Goal: Navigation & Orientation: Find specific page/section

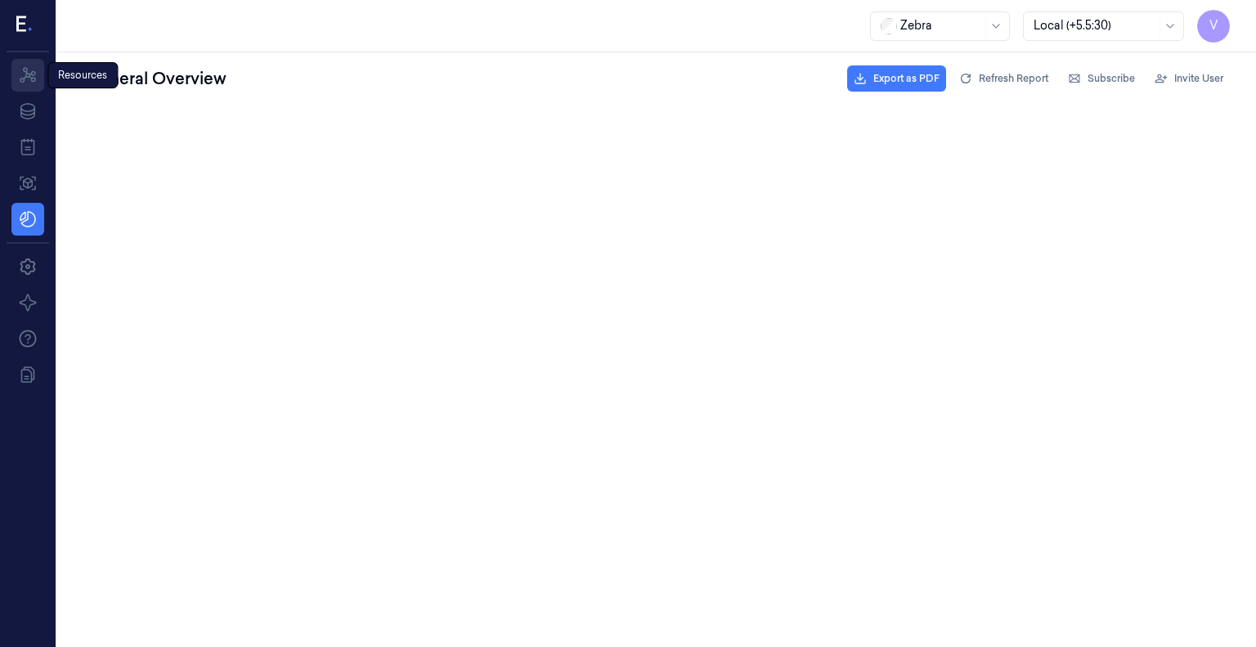
click at [34, 83] on icon at bounding box center [28, 75] width 20 height 20
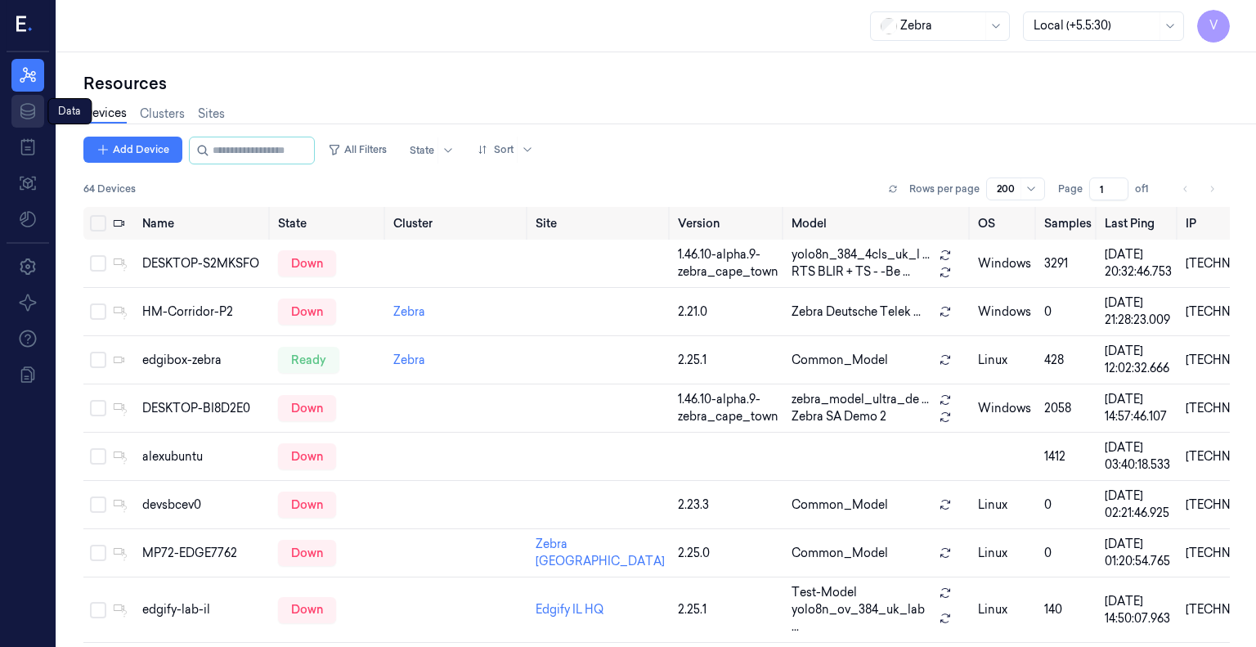
click at [28, 116] on icon at bounding box center [28, 111] width 20 height 20
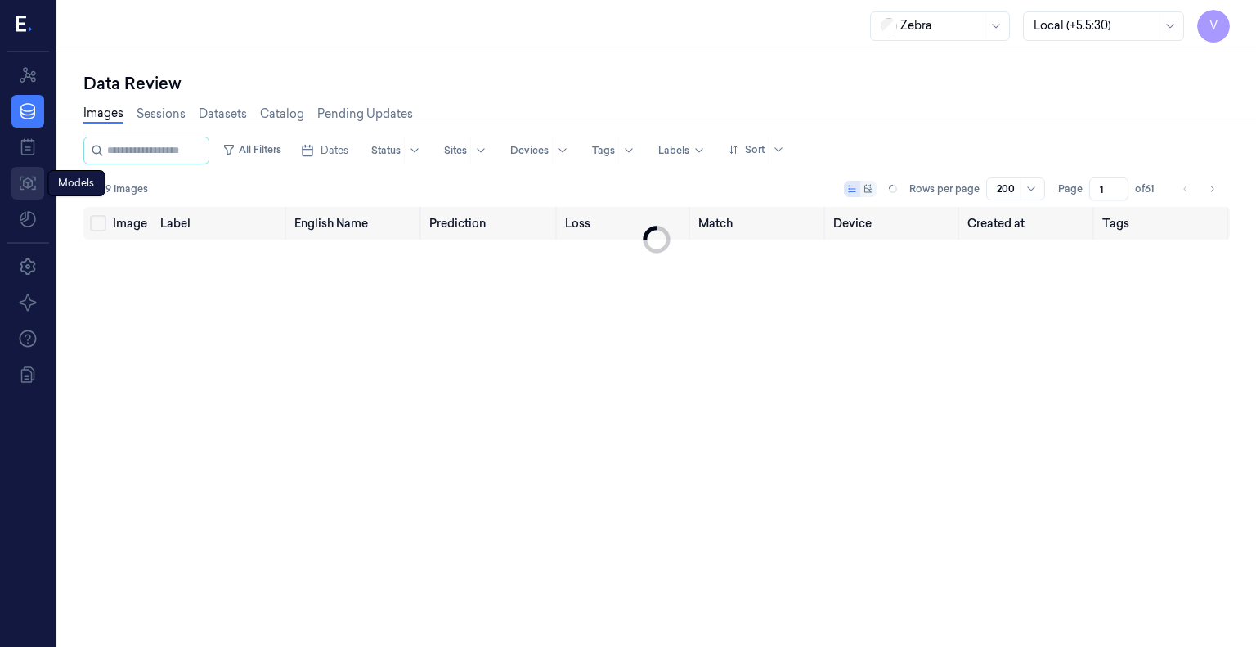
click at [26, 184] on icon at bounding box center [28, 183] width 20 height 20
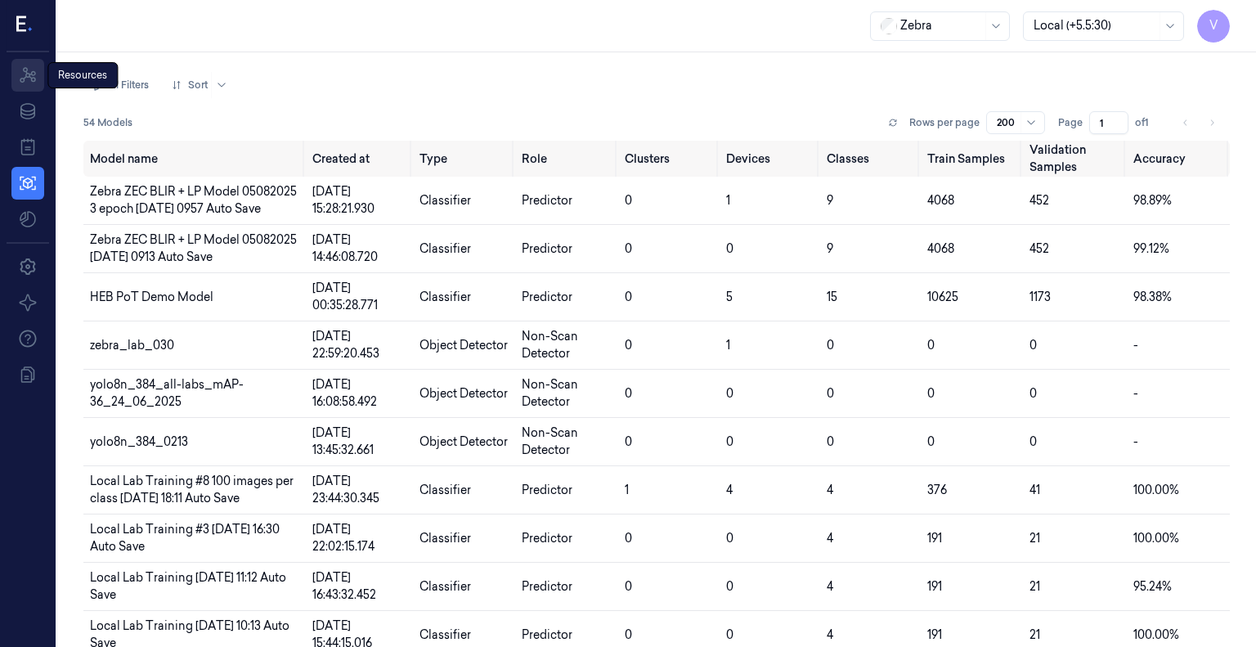
click at [35, 76] on icon at bounding box center [28, 75] width 20 height 20
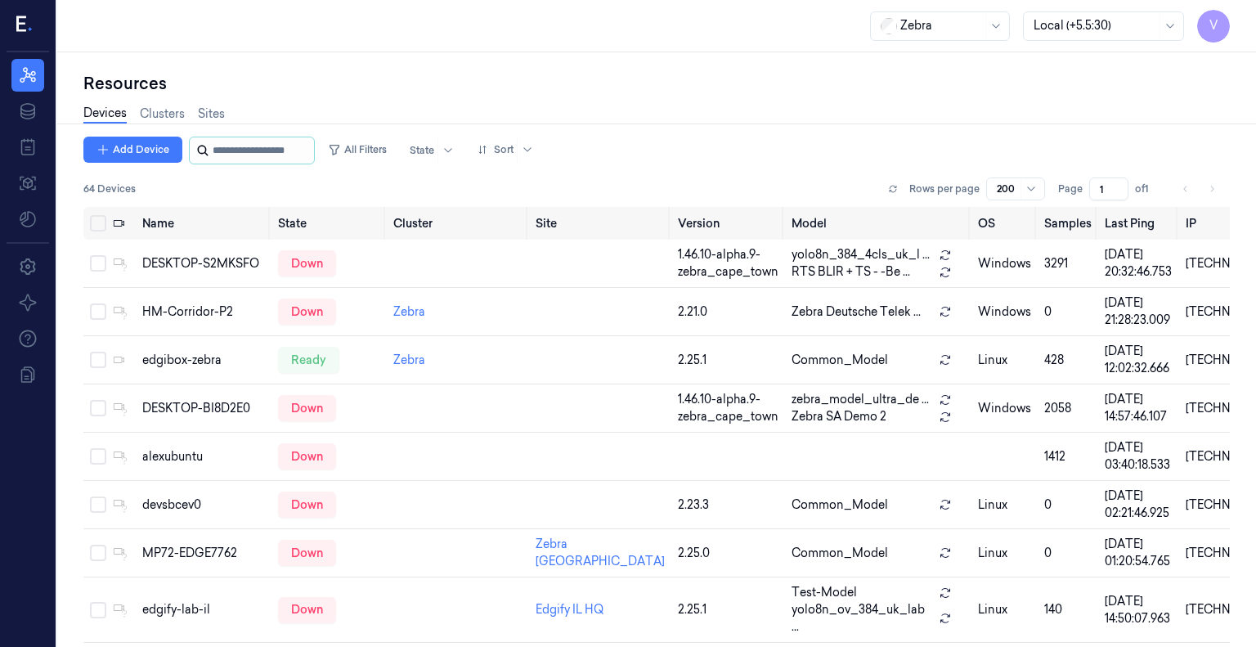
click at [270, 155] on input "string" at bounding box center [262, 150] width 98 height 26
click at [246, 150] on input "string" at bounding box center [262, 150] width 98 height 26
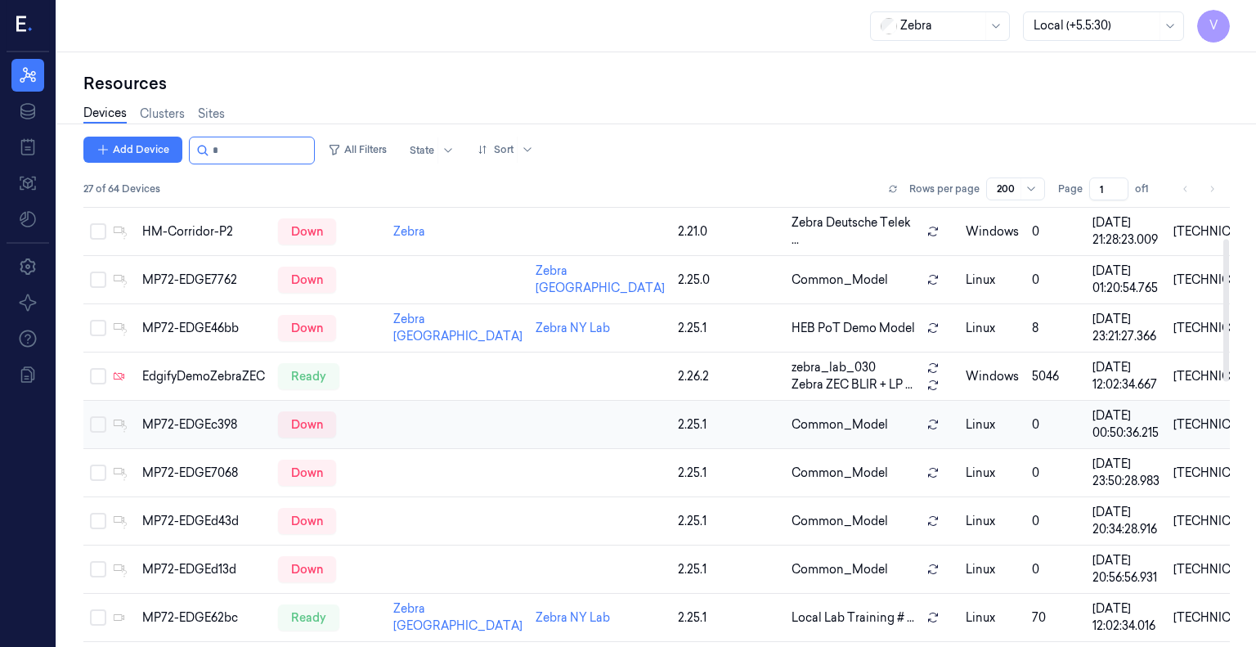
scroll to position [103, 0]
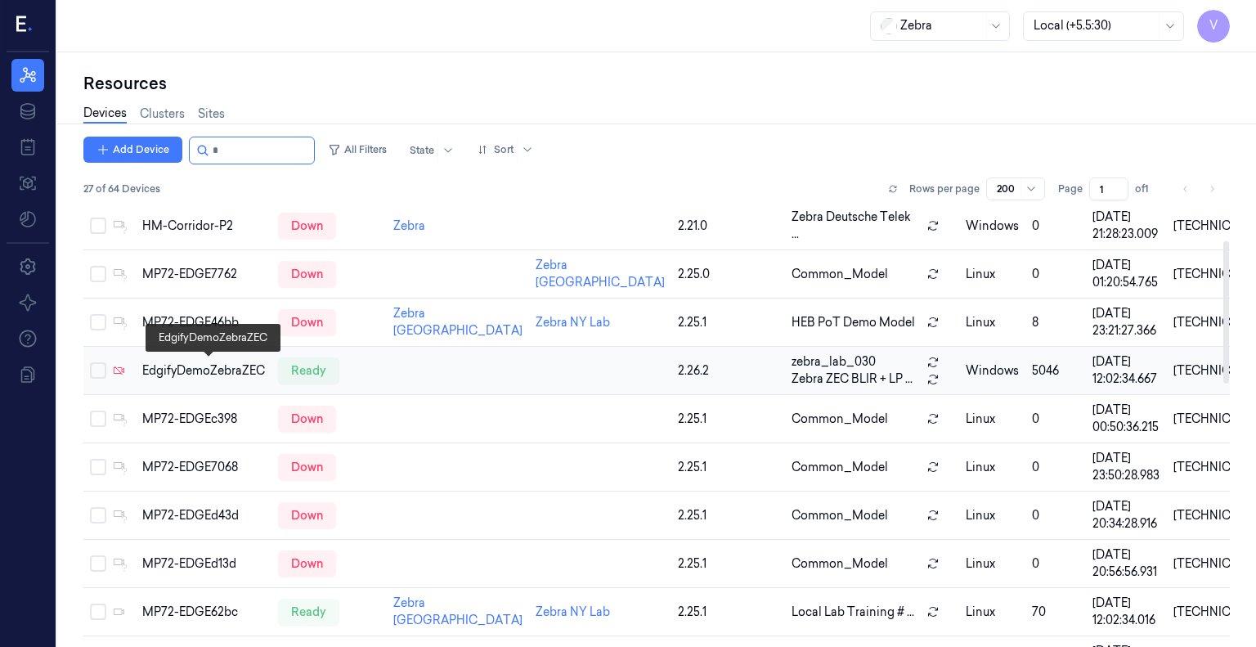
type input "*"
click at [218, 367] on div "EdgifyDemoZebraZEC" at bounding box center [203, 370] width 123 height 17
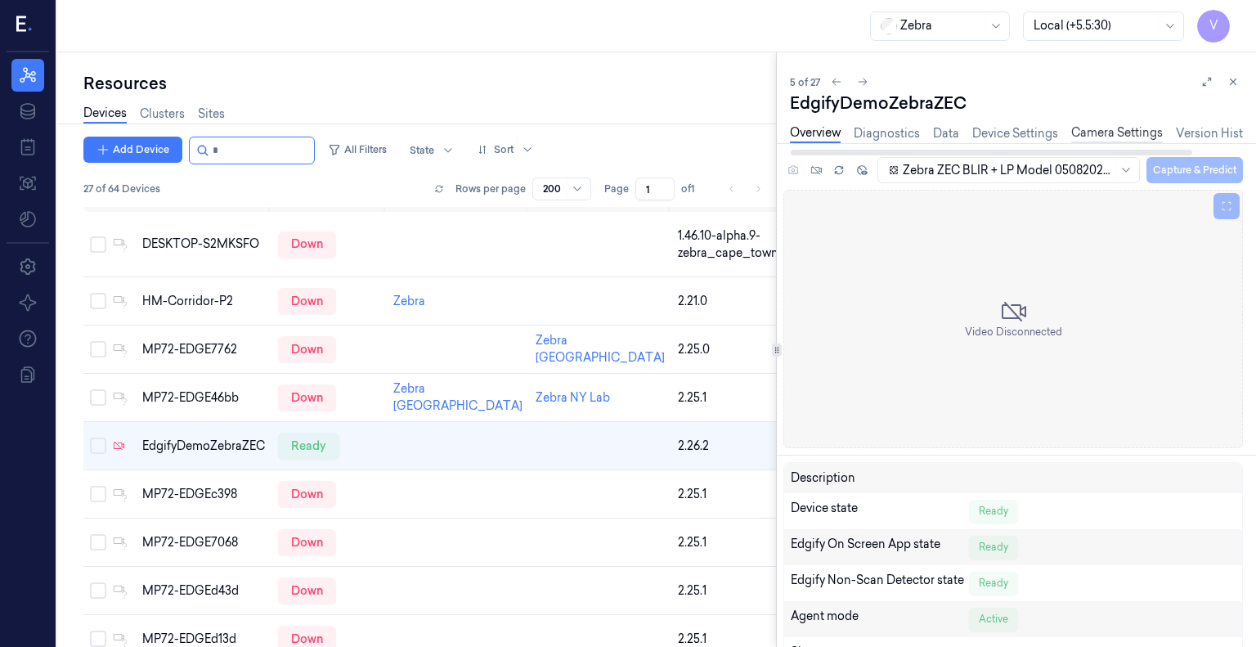
click at [1121, 133] on link "Camera Settings" at bounding box center [1117, 133] width 92 height 19
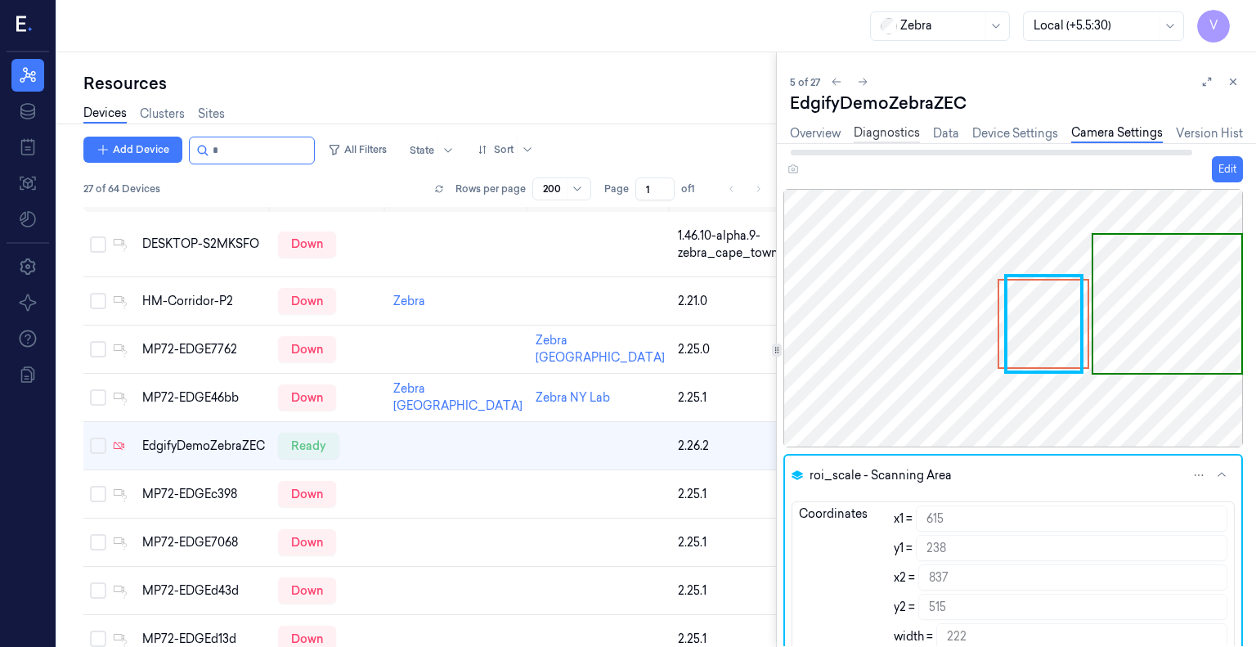
click at [894, 127] on link "Diagnostics" at bounding box center [887, 133] width 66 height 19
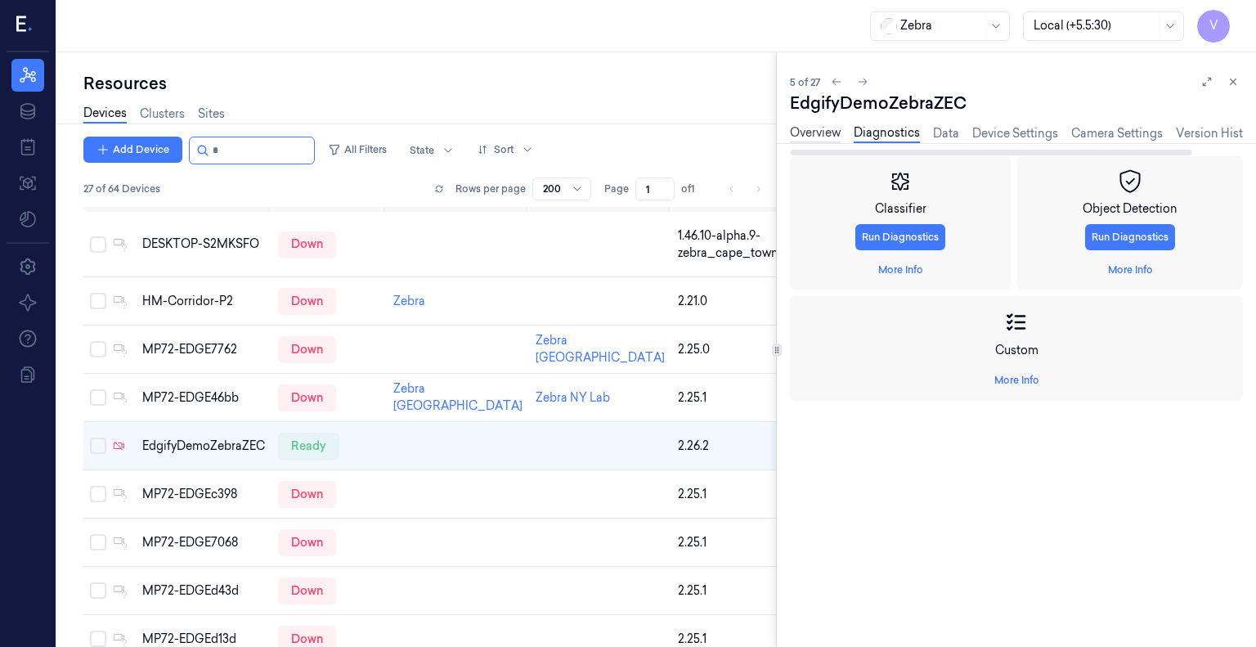
click at [817, 130] on link "Overview" at bounding box center [815, 133] width 51 height 19
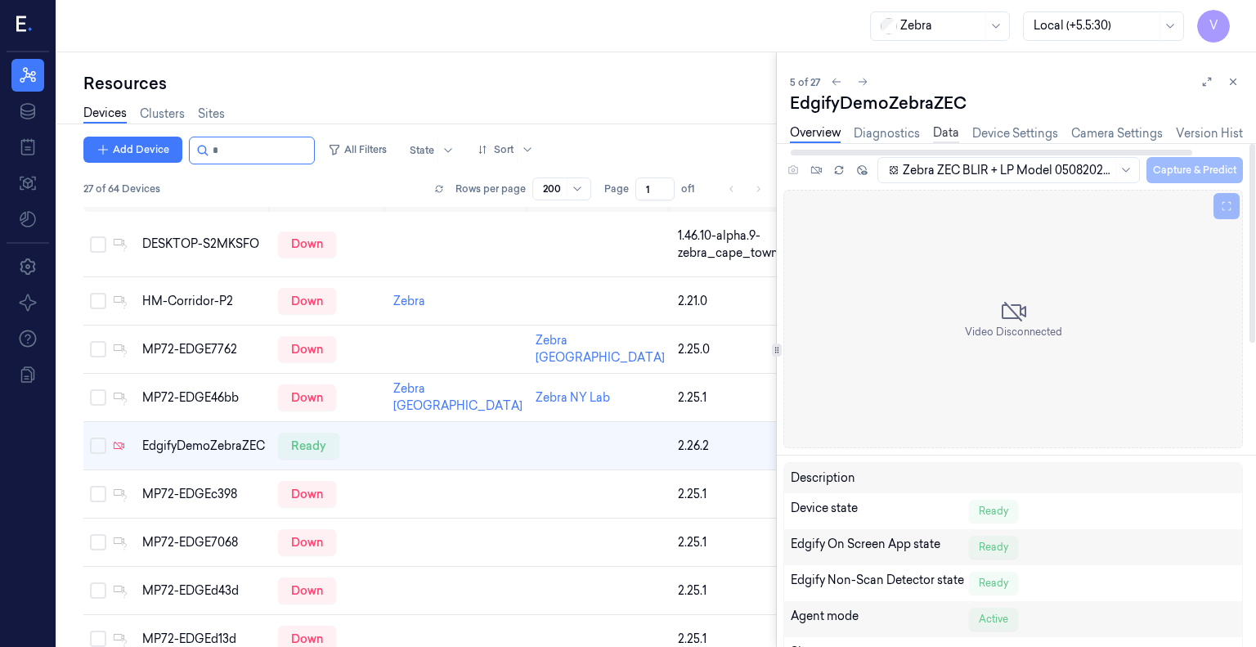
click at [955, 134] on link "Data" at bounding box center [946, 133] width 26 height 19
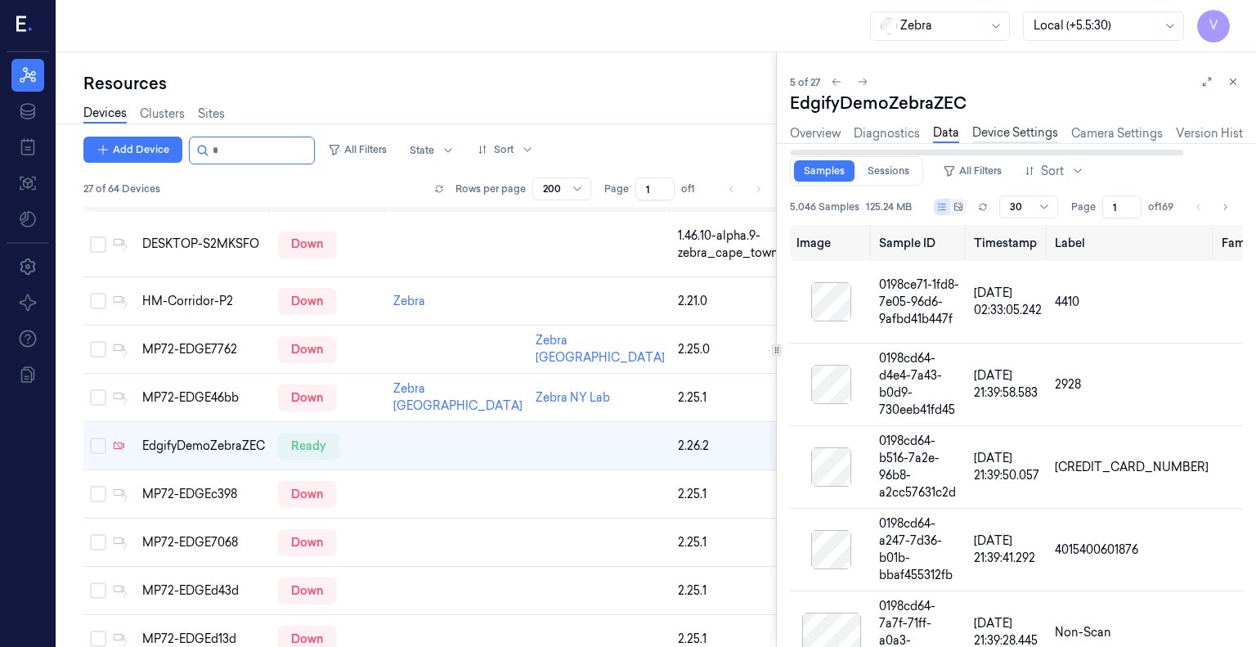
click at [994, 137] on link "Device Settings" at bounding box center [1015, 133] width 86 height 19
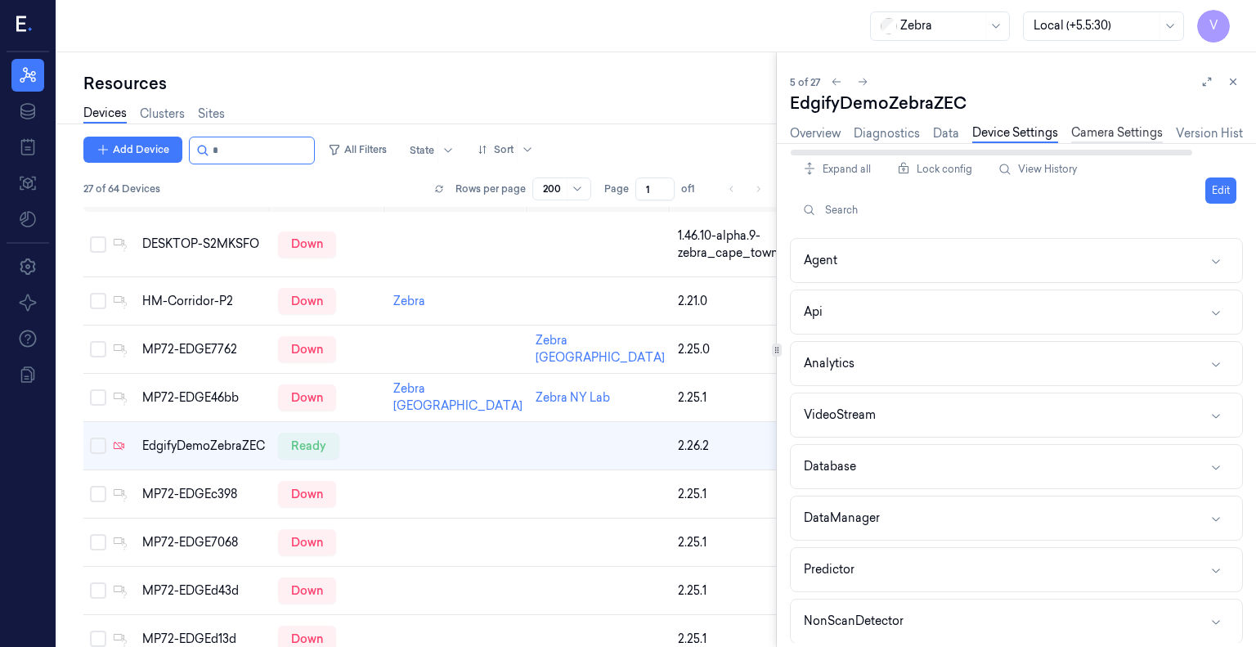
click at [1117, 130] on link "Camera Settings" at bounding box center [1117, 133] width 92 height 19
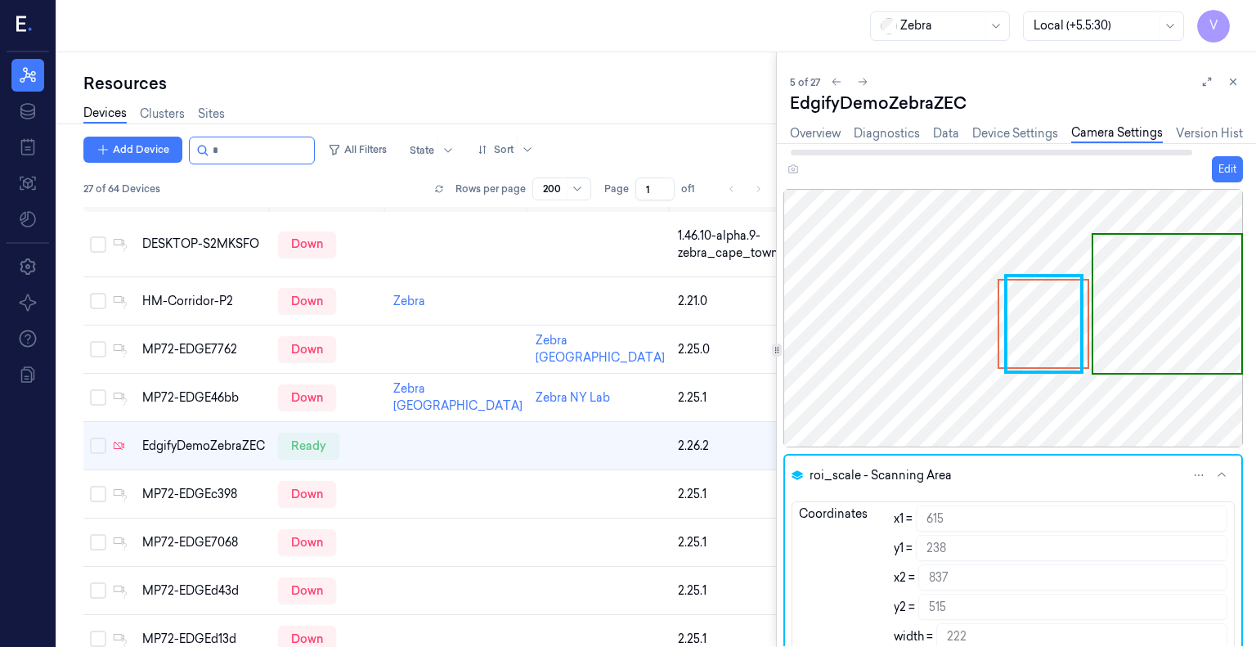
scroll to position [0, 56]
drag, startPoint x: 1128, startPoint y: 151, endPoint x: 1218, endPoint y: 162, distance: 91.4
click at [1218, 155] on div at bounding box center [1041, 153] width 401 height 6
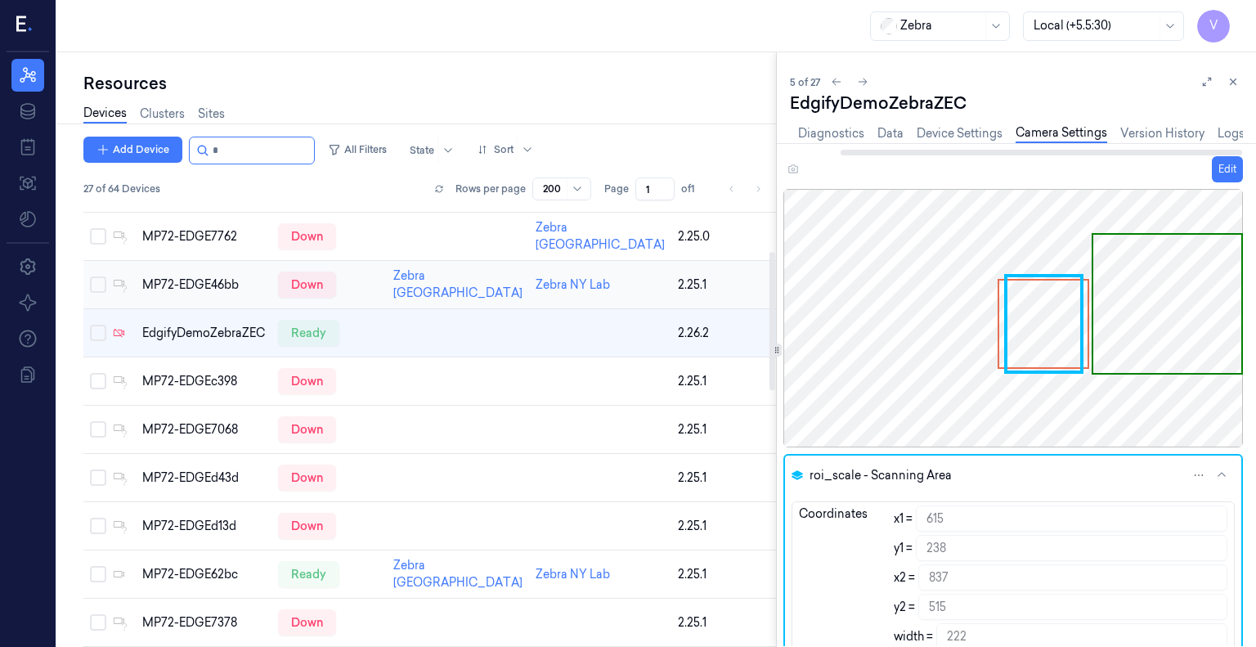
scroll to position [0, 0]
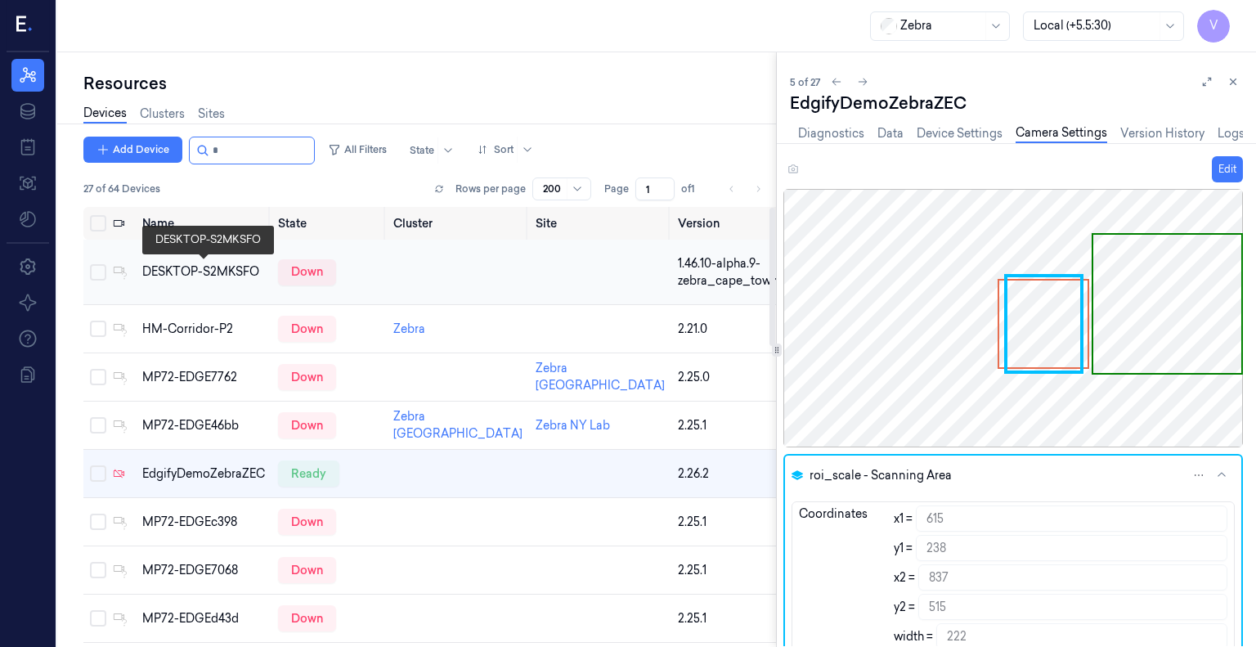
click at [188, 268] on div "DESKTOP-S2MKSFO" at bounding box center [203, 271] width 123 height 17
